Goal: Information Seeking & Learning: Learn about a topic

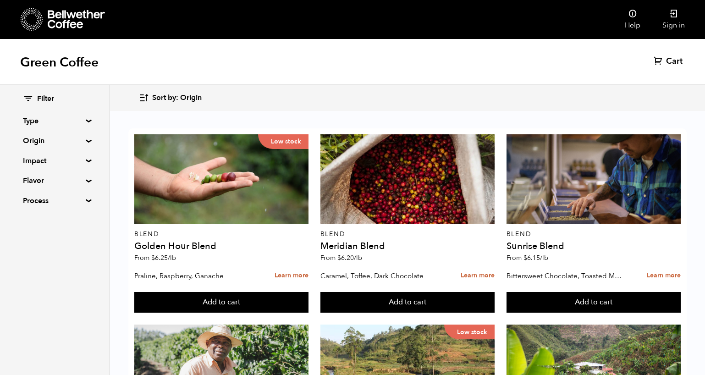
click at [57, 133] on div "Filter Type Blend Single Origin Decaf Seasonal Year Round Origin Blend [GEOGRAP…" at bounding box center [54, 150] width 63 height 112
click at [59, 143] on summary "Origin" at bounding box center [54, 140] width 63 height 11
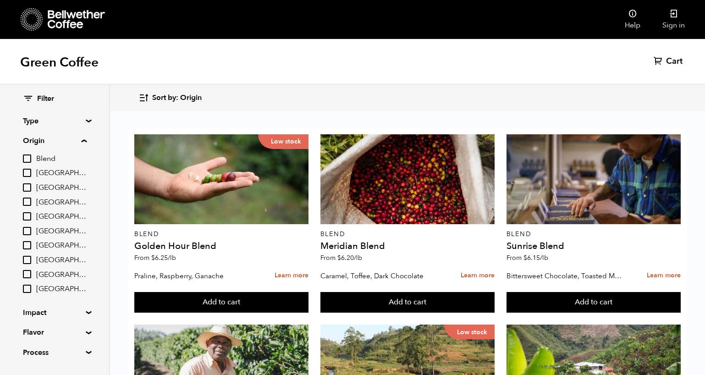
click at [22, 200] on div "Filter Type Blend Single Origin Decaf Seasonal Year Round Origin Blend [GEOGRAP…" at bounding box center [54, 226] width 109 height 282
click at [27, 200] on input "[GEOGRAPHIC_DATA]" at bounding box center [27, 202] width 8 height 8
checkbox input "true"
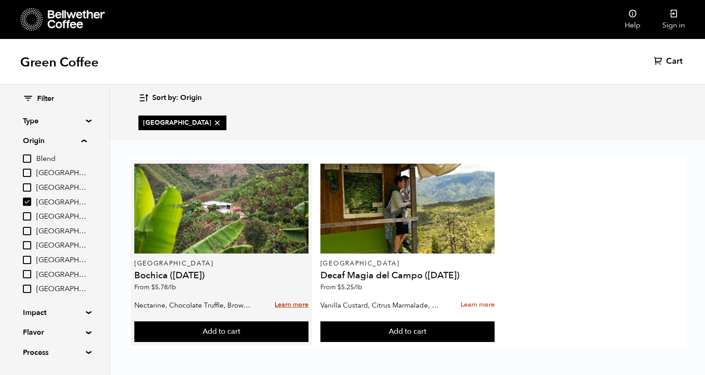
click at [279, 305] on link "Learn more" at bounding box center [292, 305] width 34 height 20
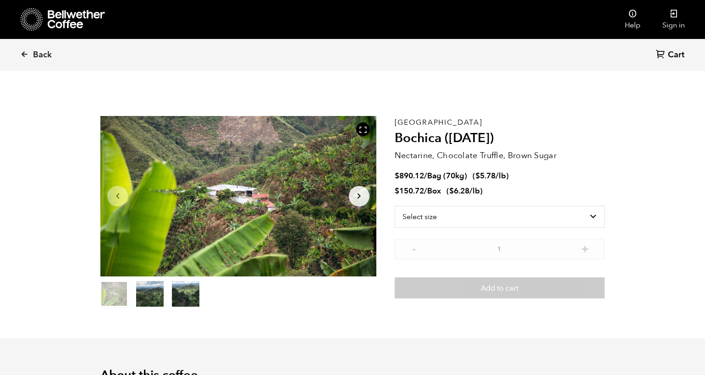
scroll to position [399, 488]
click at [49, 54] on span "Back" at bounding box center [42, 54] width 19 height 11
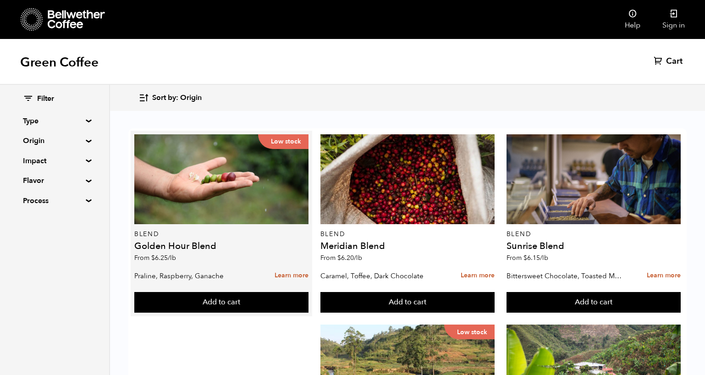
scroll to position [32, 0]
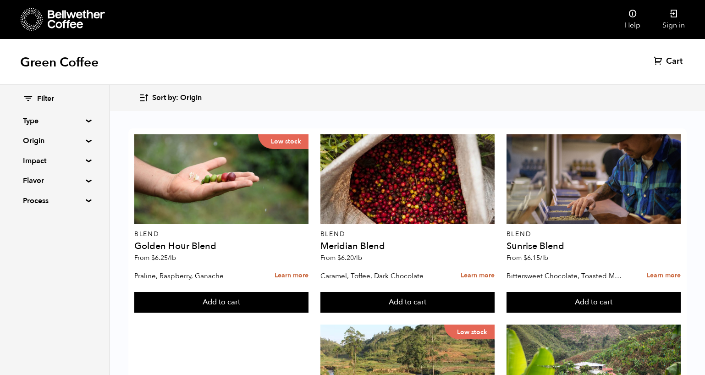
click at [86, 138] on summary "Origin" at bounding box center [54, 140] width 63 height 11
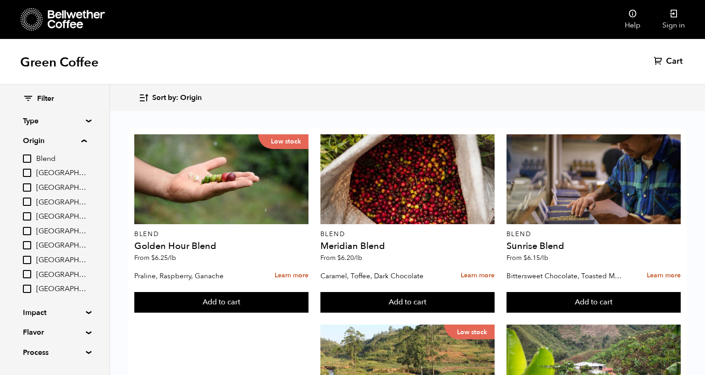
click at [30, 232] on input "[GEOGRAPHIC_DATA]" at bounding box center [27, 231] width 8 height 8
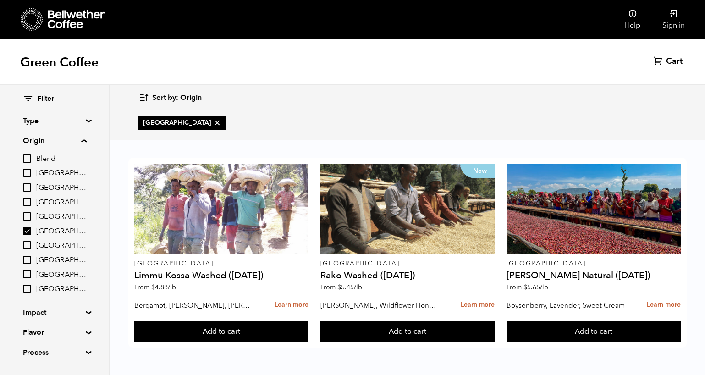
click at [28, 230] on input "[GEOGRAPHIC_DATA]" at bounding box center [27, 231] width 8 height 8
checkbox input "false"
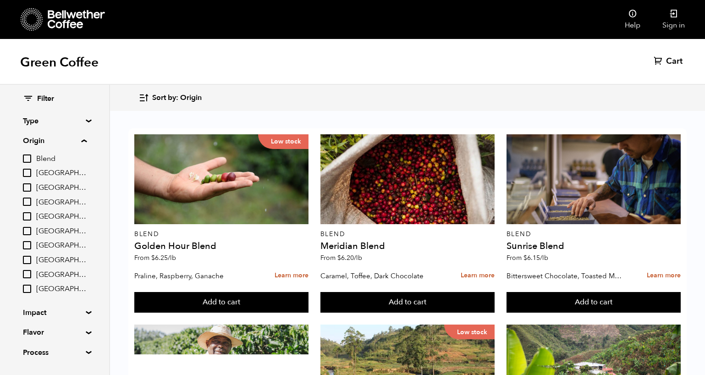
click at [30, 201] on input "[GEOGRAPHIC_DATA]" at bounding box center [27, 202] width 8 height 8
checkbox input "true"
